Goal: Task Accomplishment & Management: Manage account settings

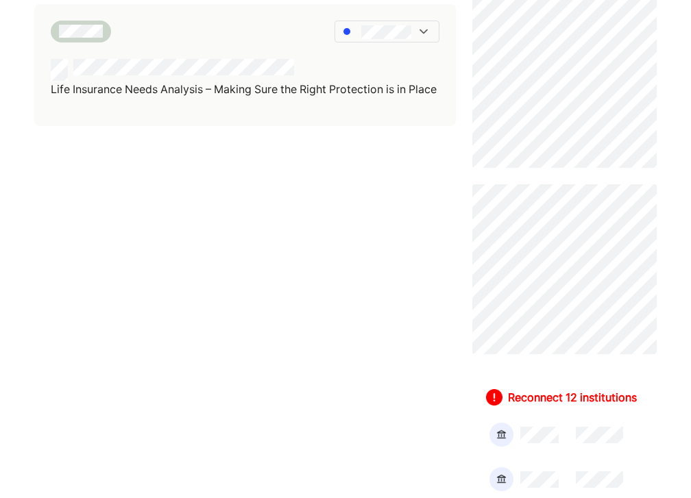
scroll to position [539, 0]
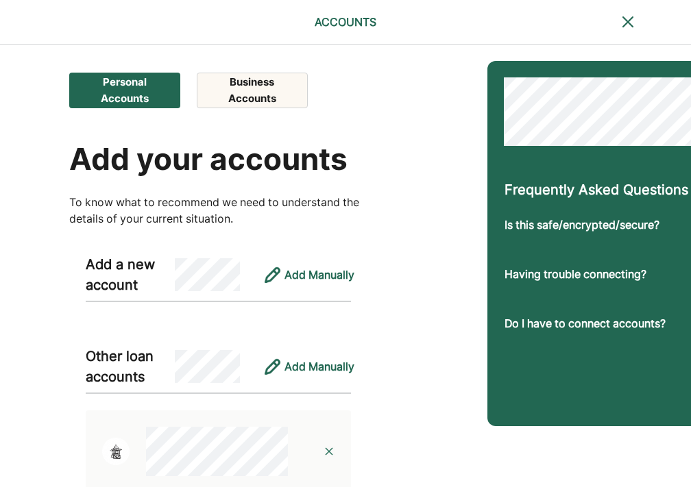
click at [258, 89] on button "Business Accounts" at bounding box center [252, 91] width 110 height 36
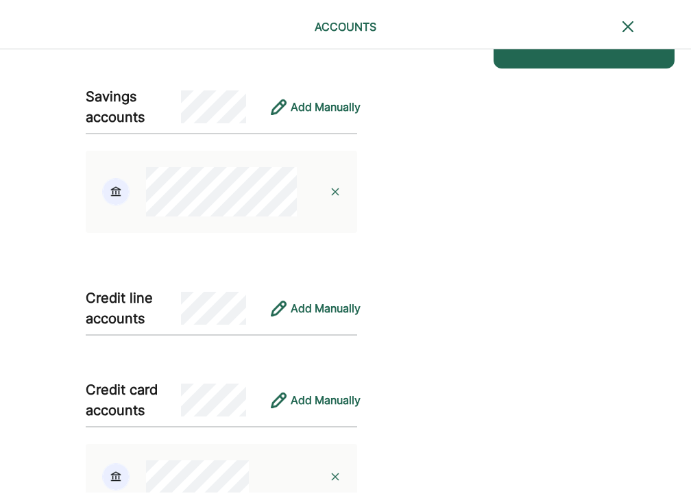
scroll to position [25, 0]
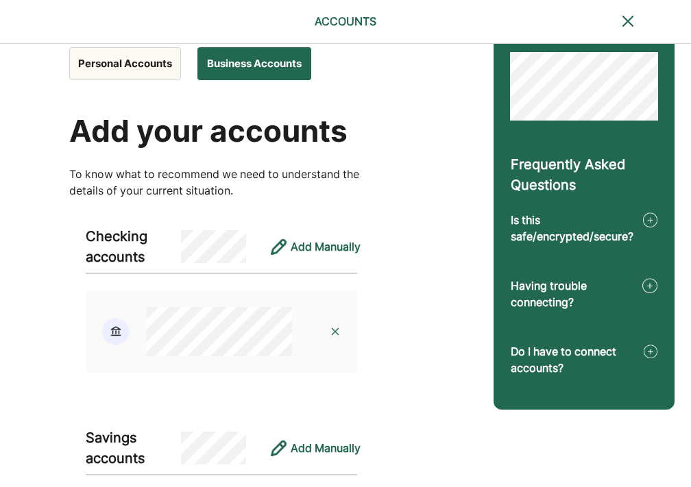
click at [335, 328] on div at bounding box center [335, 332] width 44 height 44
click at [335, 330] on img at bounding box center [335, 331] width 11 height 11
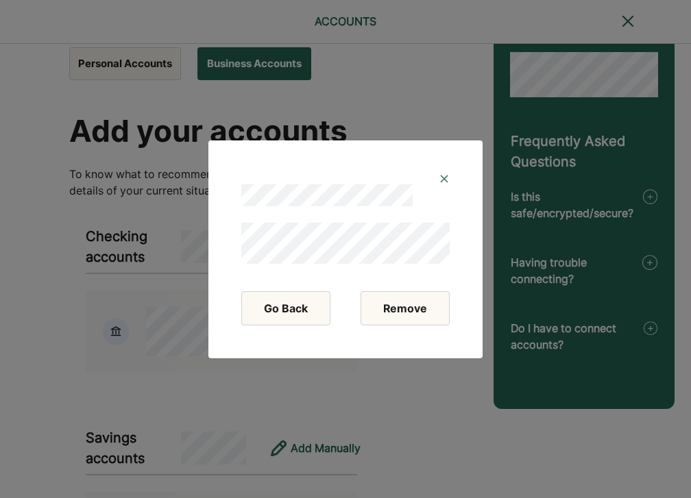
click at [390, 312] on button "Remove" at bounding box center [405, 308] width 89 height 34
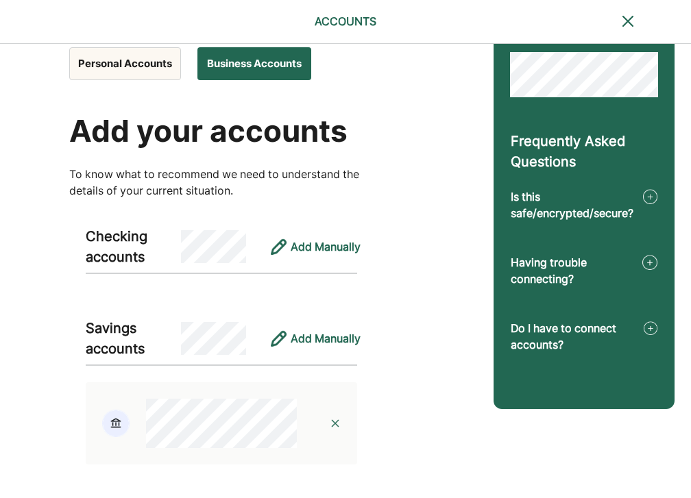
click at [134, 64] on button "Personal Accounts" at bounding box center [125, 63] width 112 height 33
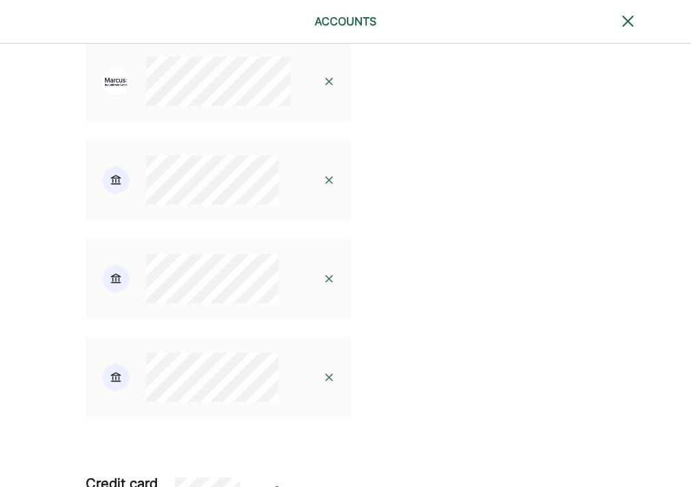
scroll to position [883, 0]
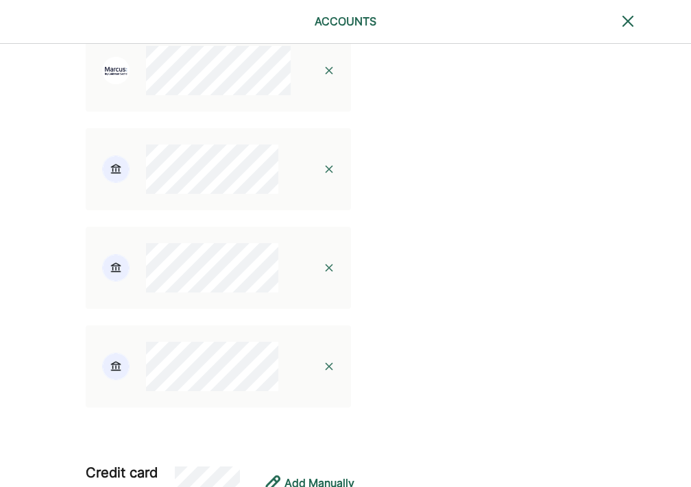
click at [324, 175] on img at bounding box center [329, 169] width 11 height 11
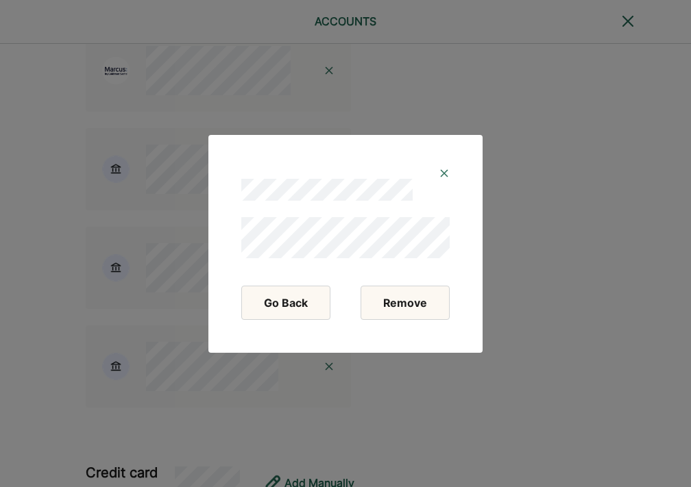
click at [401, 302] on button "Remove" at bounding box center [405, 303] width 89 height 34
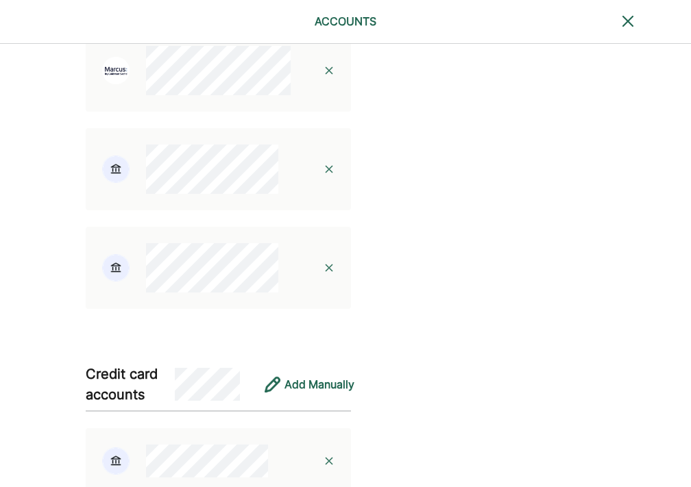
click at [324, 175] on img at bounding box center [329, 169] width 11 height 11
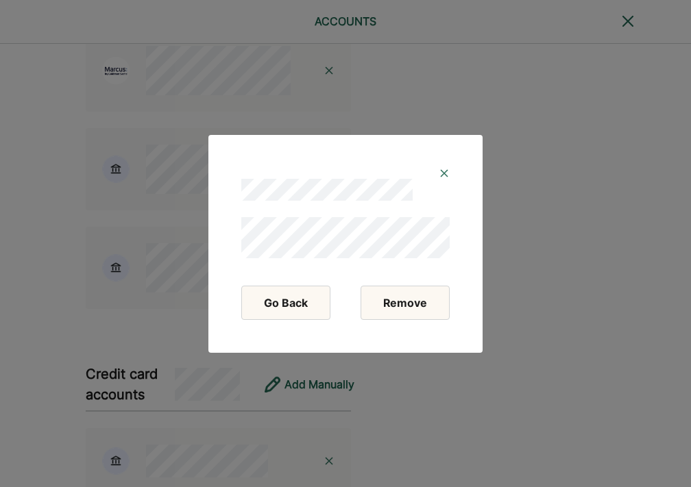
click at [395, 293] on button "Remove" at bounding box center [405, 303] width 89 height 34
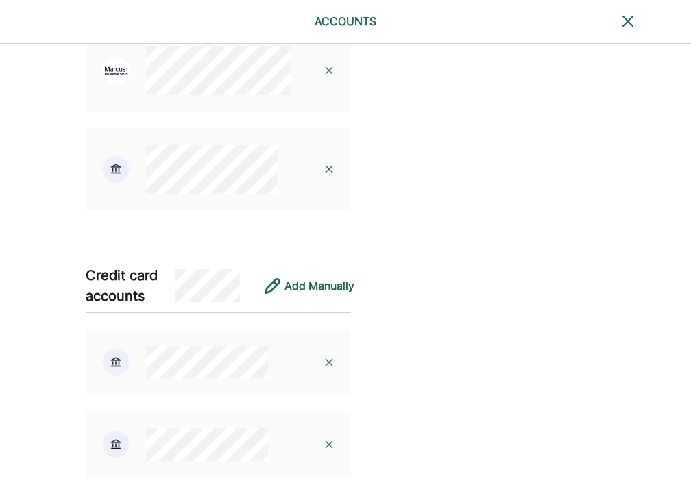
click at [324, 175] on img at bounding box center [329, 169] width 11 height 11
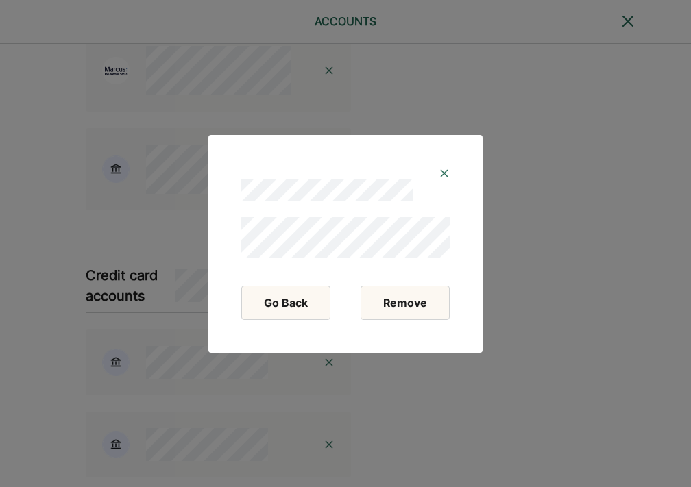
click at [389, 304] on button "Remove" at bounding box center [405, 303] width 89 height 34
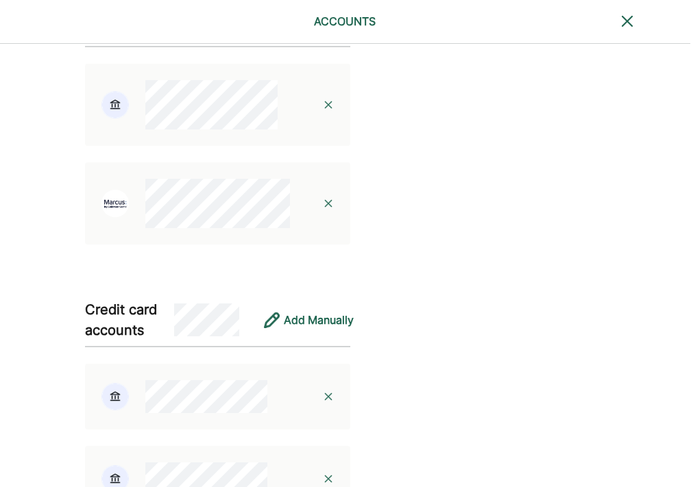
scroll to position [775, 1]
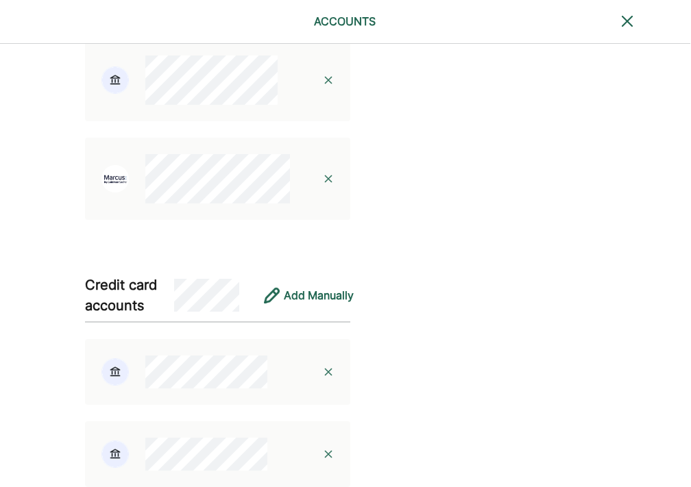
click at [323, 86] on img at bounding box center [328, 80] width 11 height 11
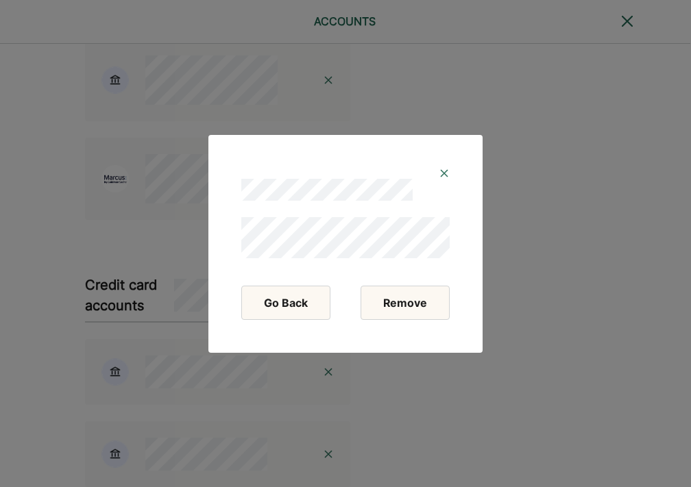
click at [397, 298] on button "Remove" at bounding box center [405, 303] width 89 height 34
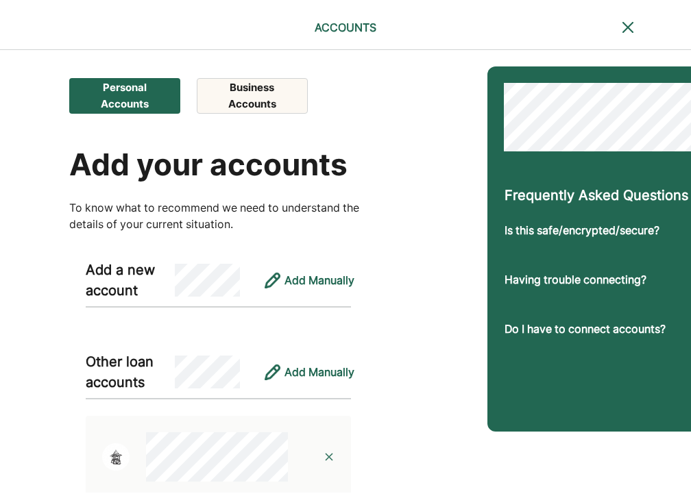
scroll to position [0, 0]
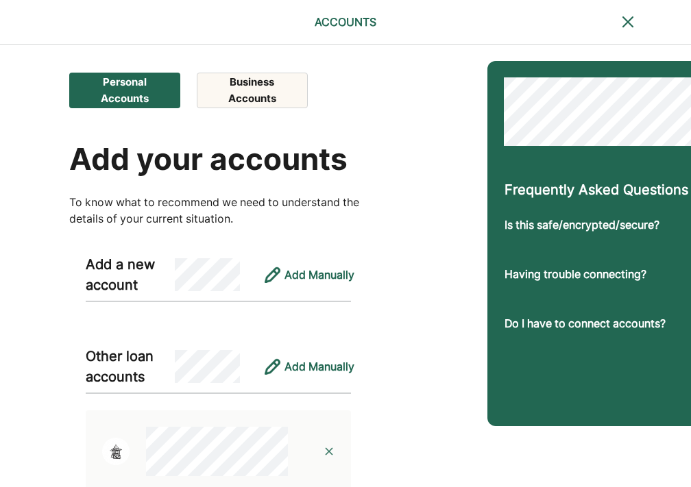
click at [241, 90] on button "Business Accounts" at bounding box center [252, 91] width 110 height 36
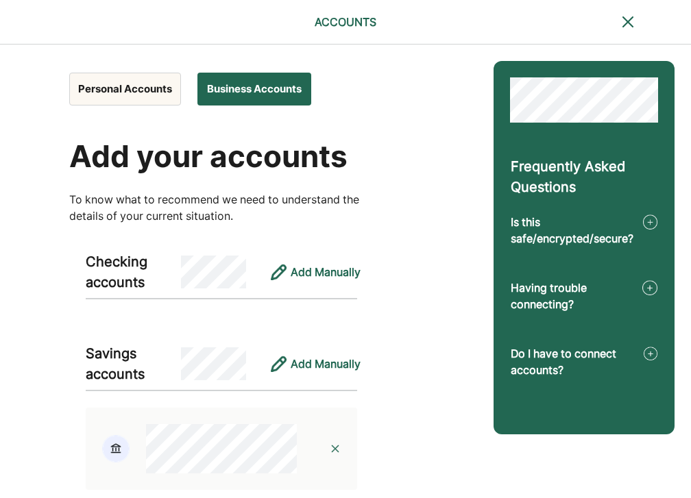
click at [112, 78] on button "Personal Accounts" at bounding box center [125, 89] width 112 height 33
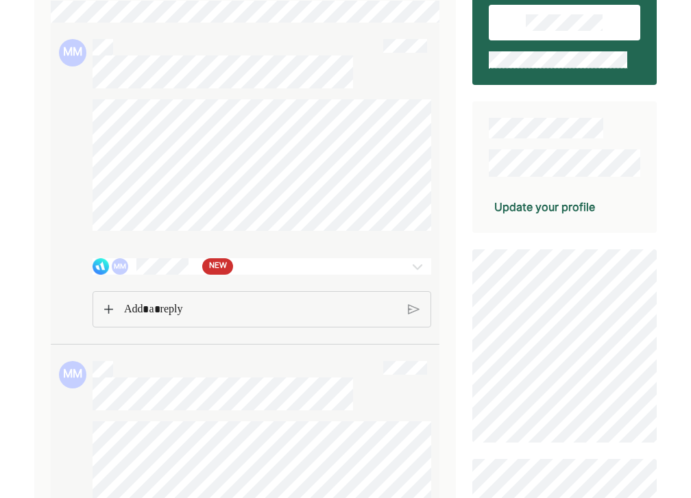
scroll to position [210, 0]
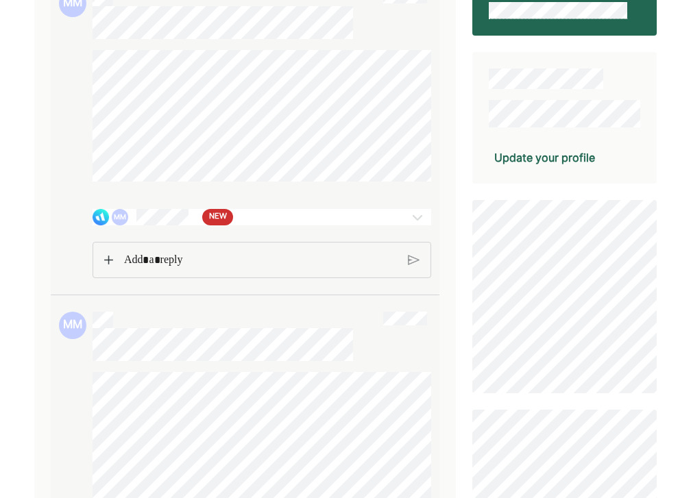
click at [241, 223] on div "MM NEW" at bounding box center [234, 217] width 283 height 16
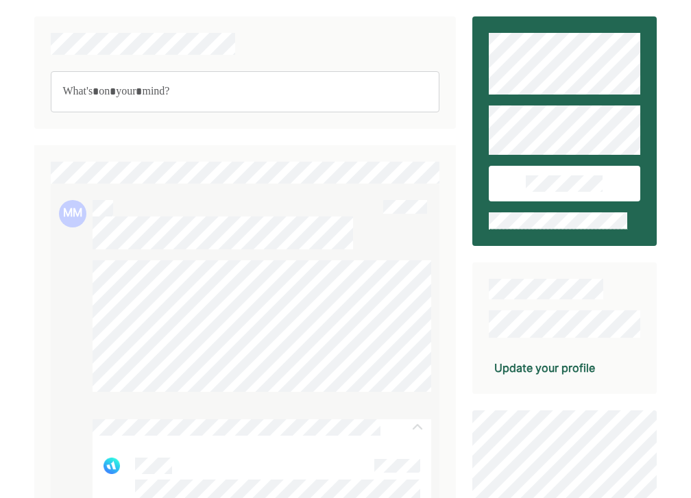
scroll to position [0, 0]
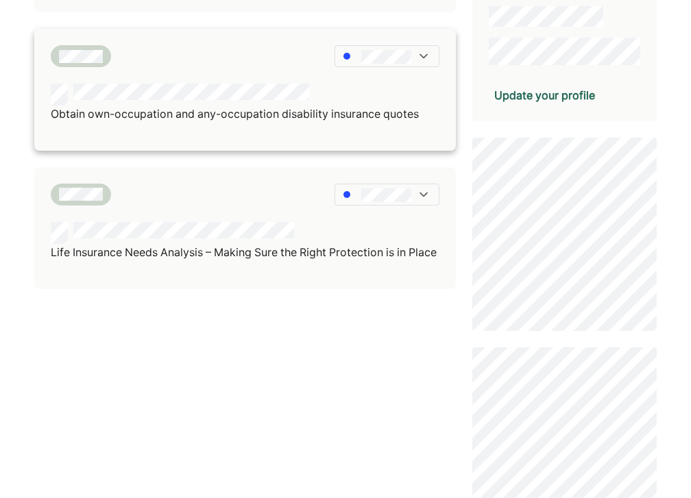
scroll to position [398, 0]
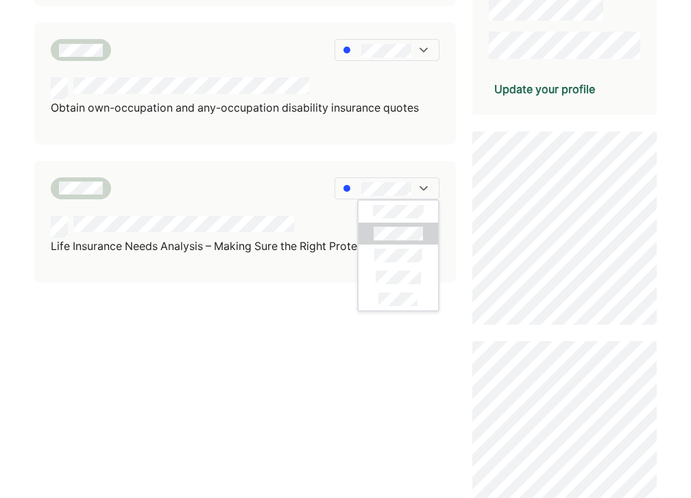
click at [195, 377] on div "Keeping your information up to date ensures your advisor can deliver the best s…" at bounding box center [244, 499] width 421 height 1763
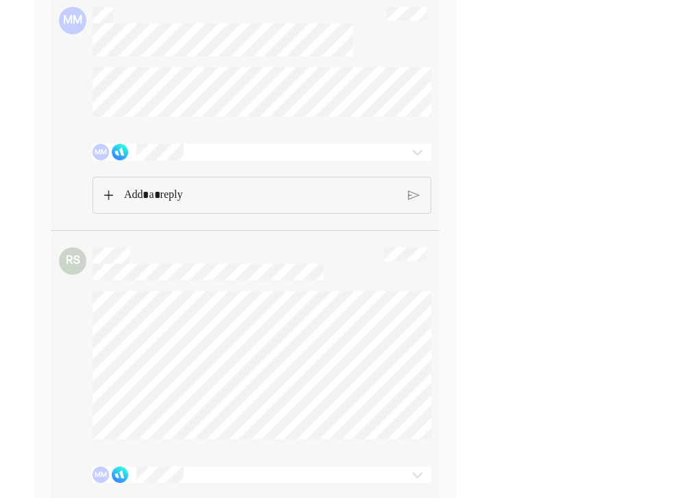
scroll to position [5742, 0]
click at [234, 156] on div "MM" at bounding box center [234, 148] width 283 height 16
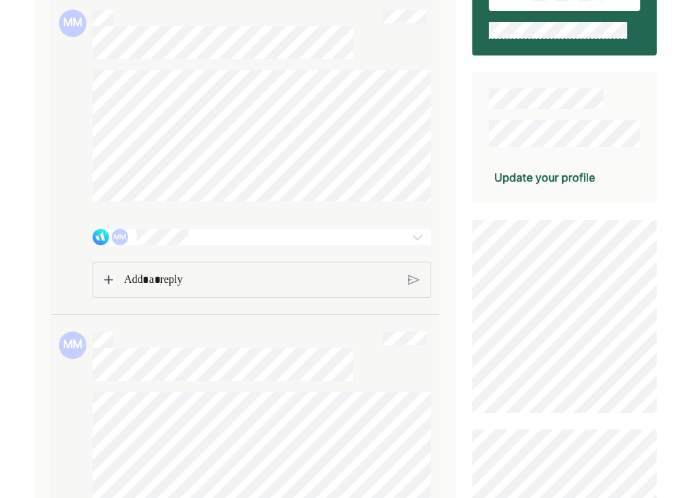
scroll to position [211, 0]
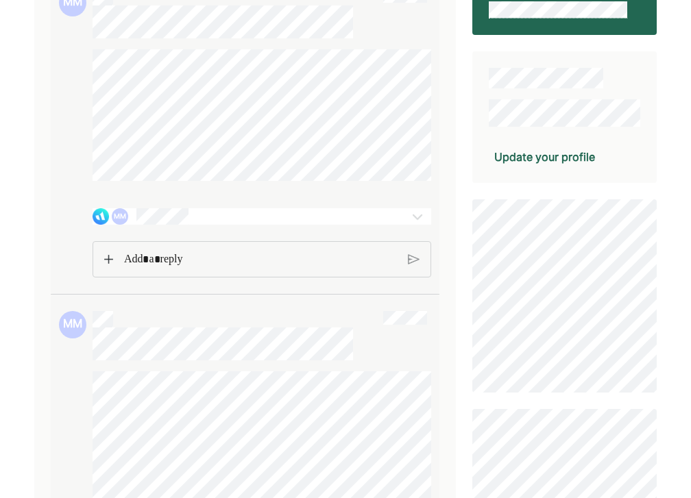
click at [202, 278] on div "Rich Text Editor. Editing area: main" at bounding box center [261, 260] width 288 height 36
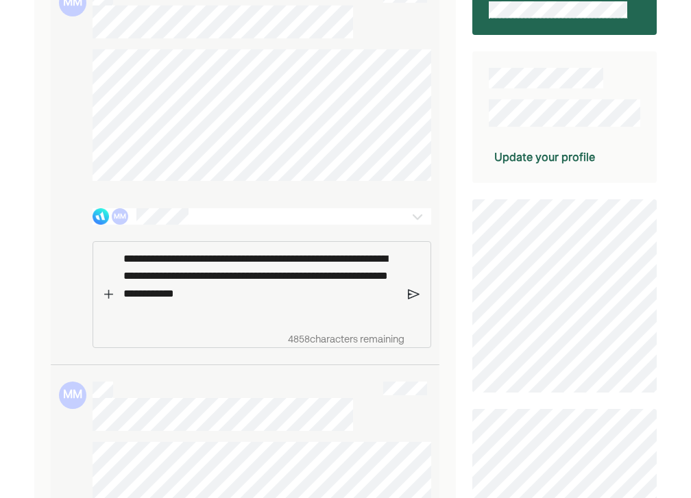
click at [276, 304] on p "**********" at bounding box center [260, 284] width 275 height 69
click at [412, 301] on img at bounding box center [414, 295] width 12 height 12
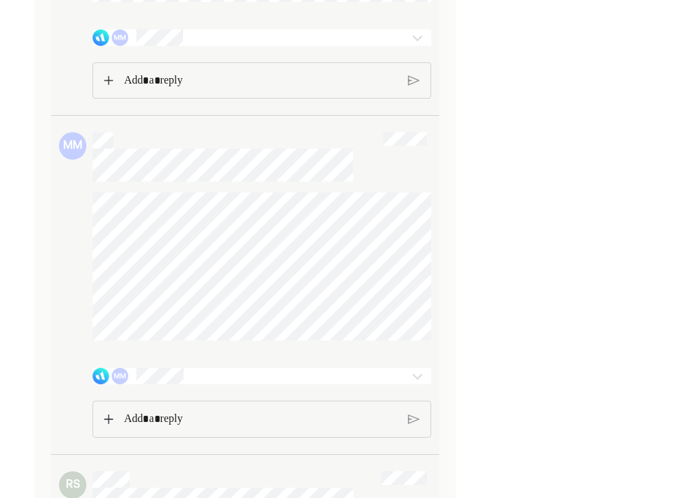
scroll to position [4436, 0]
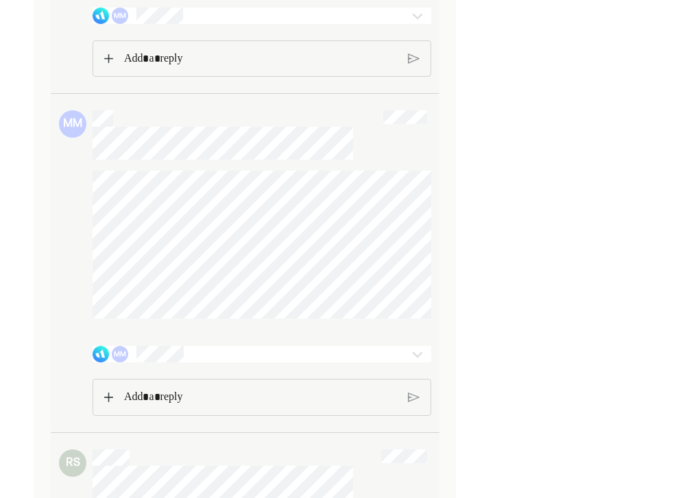
click at [284, 407] on p "Rich Text Editor. Editing area: main" at bounding box center [261, 398] width 274 height 18
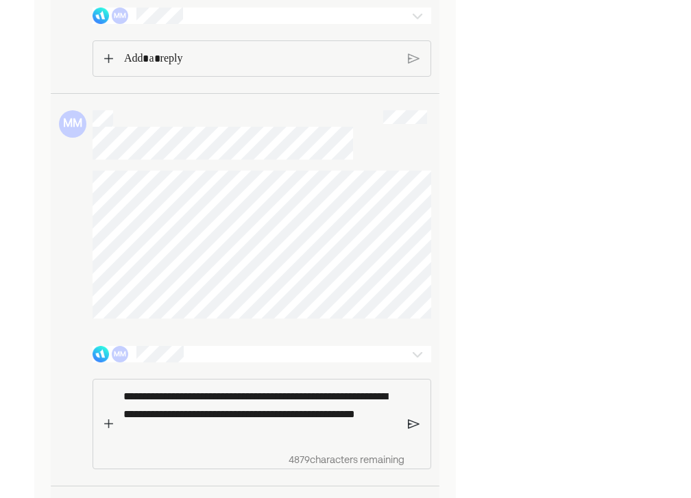
click at [410, 430] on img at bounding box center [414, 424] width 12 height 12
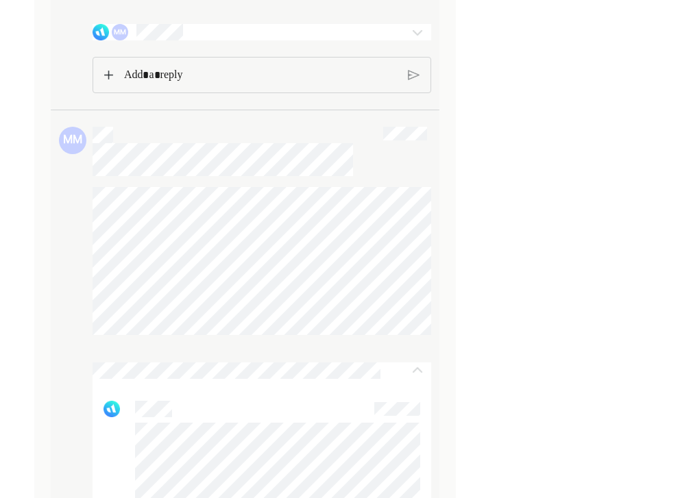
scroll to position [4415, 0]
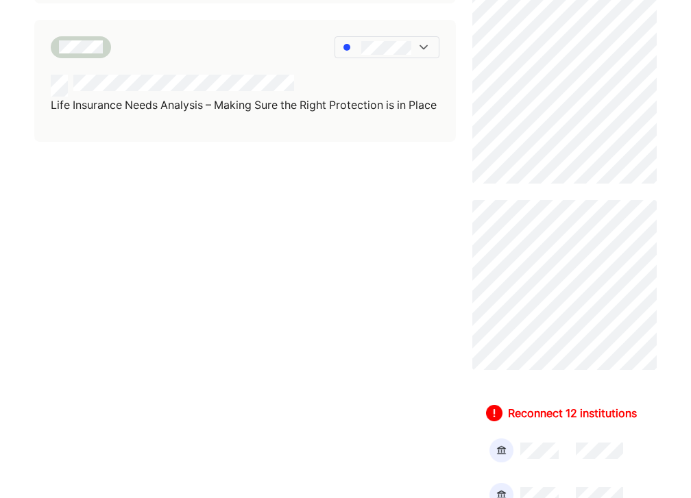
scroll to position [351, 0]
